Goal: Information Seeking & Learning: Learn about a topic

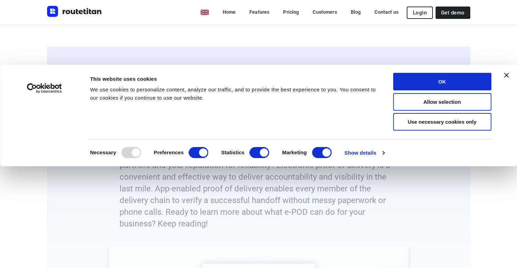
click at [506, 74] on icon "Close banner" at bounding box center [506, 75] width 5 height 5
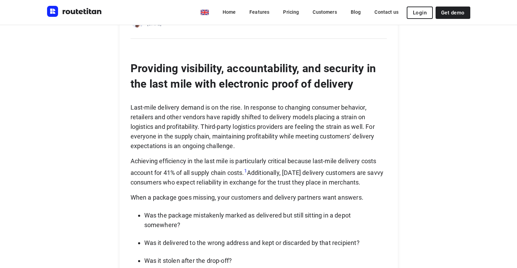
scroll to position [484, 0]
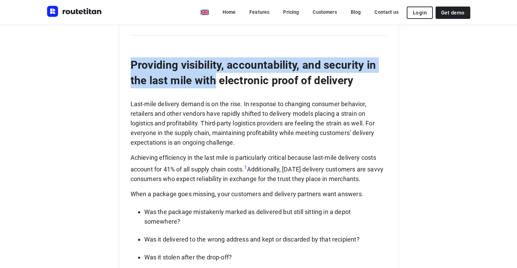
drag, startPoint x: 131, startPoint y: 64, endPoint x: 216, endPoint y: 79, distance: 86.6
click at [216, 79] on p "Providing visibility, accountability, and security in the last mile with electr…" at bounding box center [259, 72] width 256 height 31
copy p "Providing visibility, accountability, and security in the last mile with"
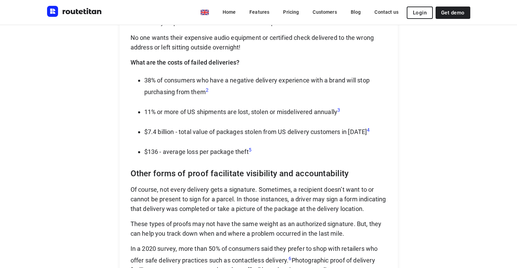
scroll to position [1291, 0]
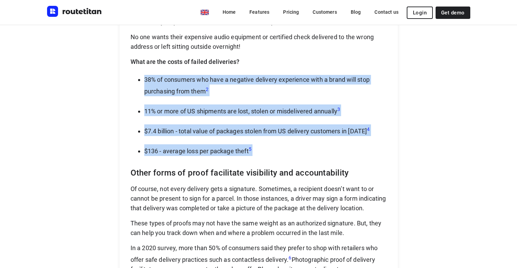
drag, startPoint x: 144, startPoint y: 80, endPoint x: 257, endPoint y: 160, distance: 138.1
copy ul "38% of consumers who have a negative delivery experience with a brand will stop…"
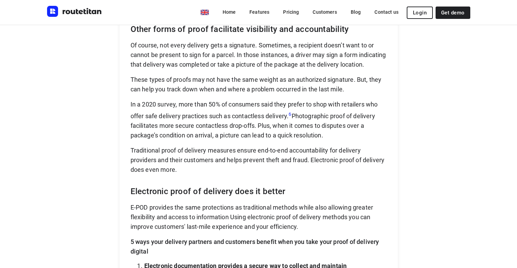
scroll to position [1440, 0]
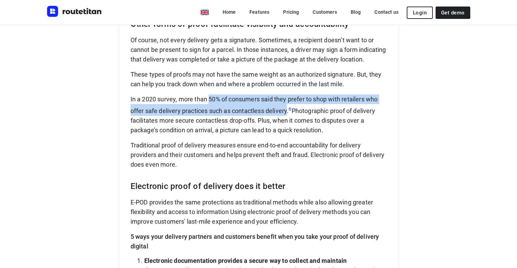
drag, startPoint x: 210, startPoint y: 108, endPoint x: 289, endPoint y: 121, distance: 79.8
click at [289, 121] on p "In a 2020 survey, more than 50% of consumers said they prefer to shop with reta…" at bounding box center [259, 114] width 256 height 41
copy p "50% of consumers said they prefer to shop with retailers who offer safe deliver…"
drag, startPoint x: 130, startPoint y: 109, endPoint x: 288, endPoint y: 123, distance: 159.1
click at [288, 123] on div "[PERSON_NAME] [DATE] Providing visibility, accountability, and security in the …" at bounding box center [259, 142] width 278 height 2221
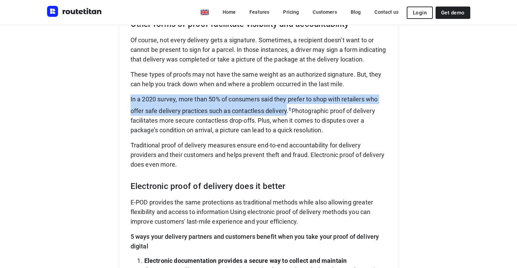
copy p "In a 2020 survey, more than 50% of consumers said they prefer to shop with reta…"
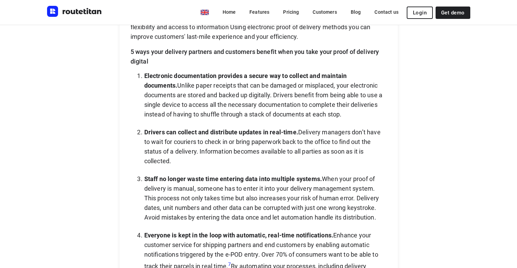
scroll to position [1620, 0]
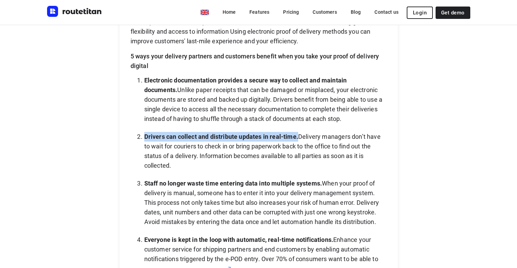
drag, startPoint x: 298, startPoint y: 146, endPoint x: 144, endPoint y: 145, distance: 154.3
click at [144, 140] on strong "Drivers can collect and distribute updates in real-time." at bounding box center [221, 136] width 154 height 7
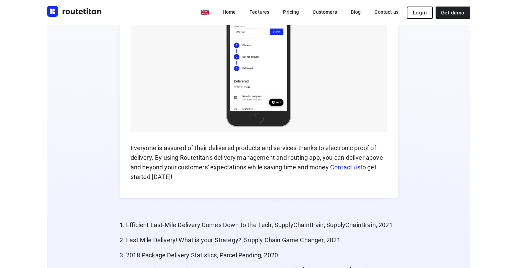
scroll to position [2449, 0]
